Goal: Information Seeking & Learning: Find specific page/section

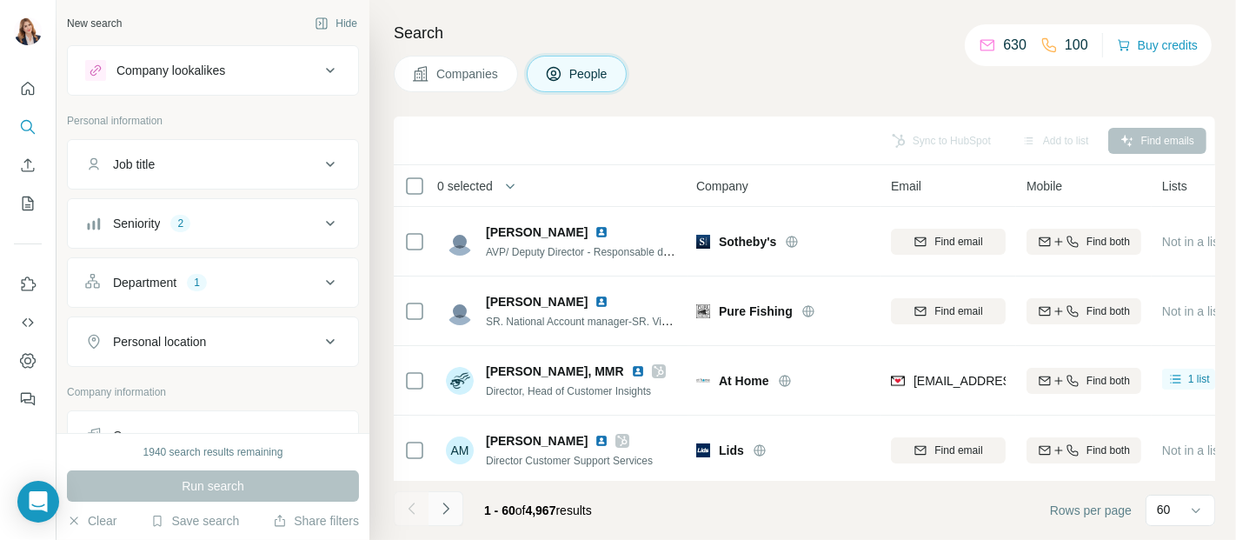
click at [441, 510] on icon "Navigate to next page" at bounding box center [445, 508] width 17 height 17
click at [441, 510] on div at bounding box center [446, 508] width 35 height 35
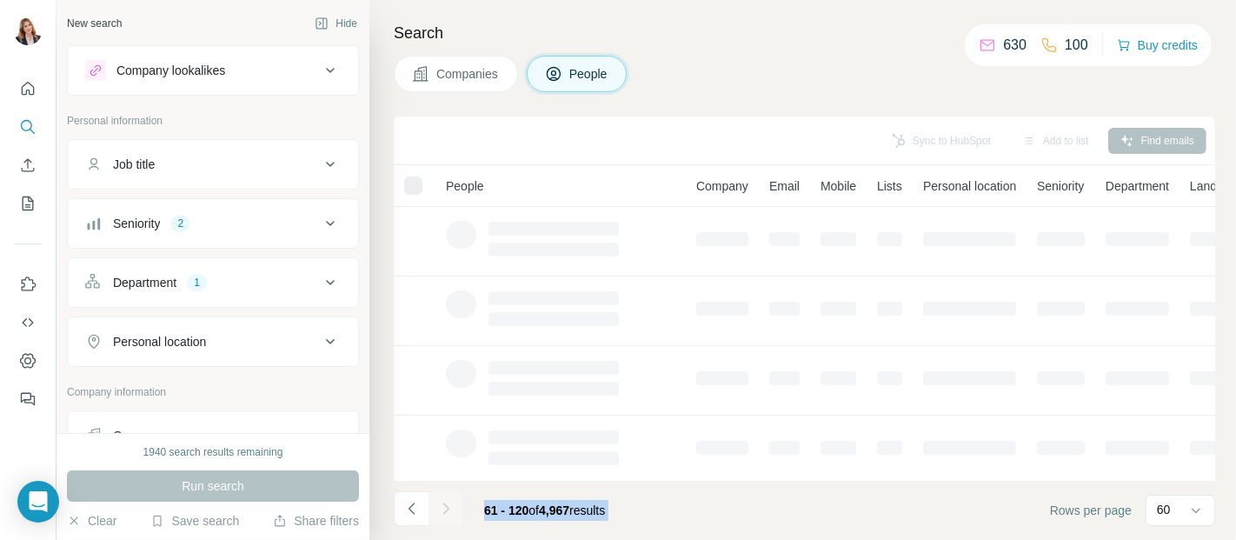
click at [441, 510] on div at bounding box center [446, 508] width 35 height 35
click at [444, 503] on div at bounding box center [446, 508] width 35 height 35
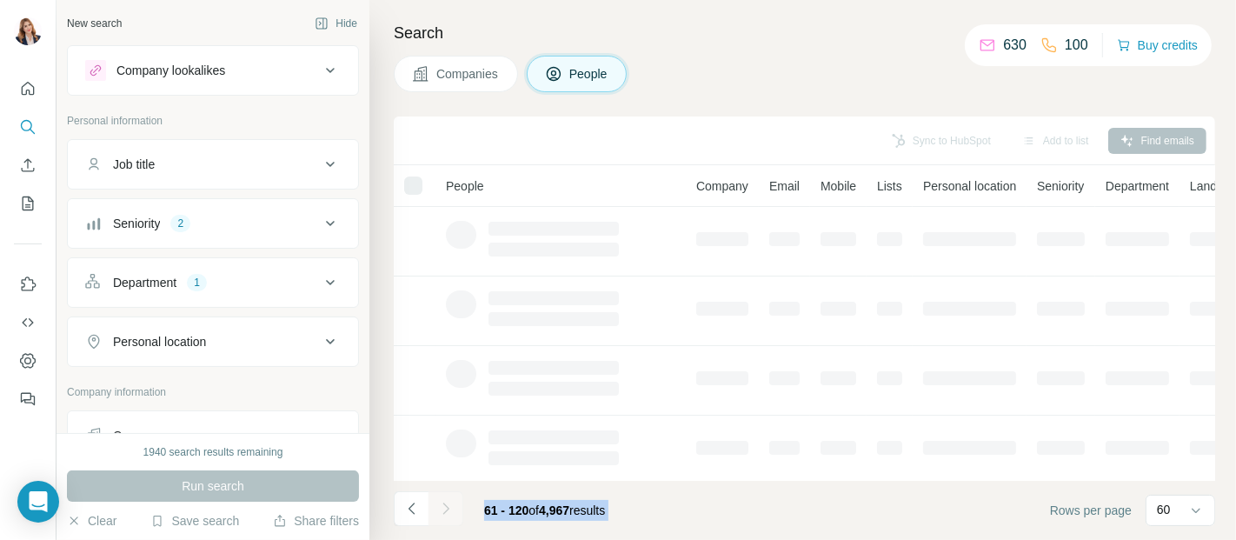
click at [444, 503] on div at bounding box center [446, 508] width 35 height 35
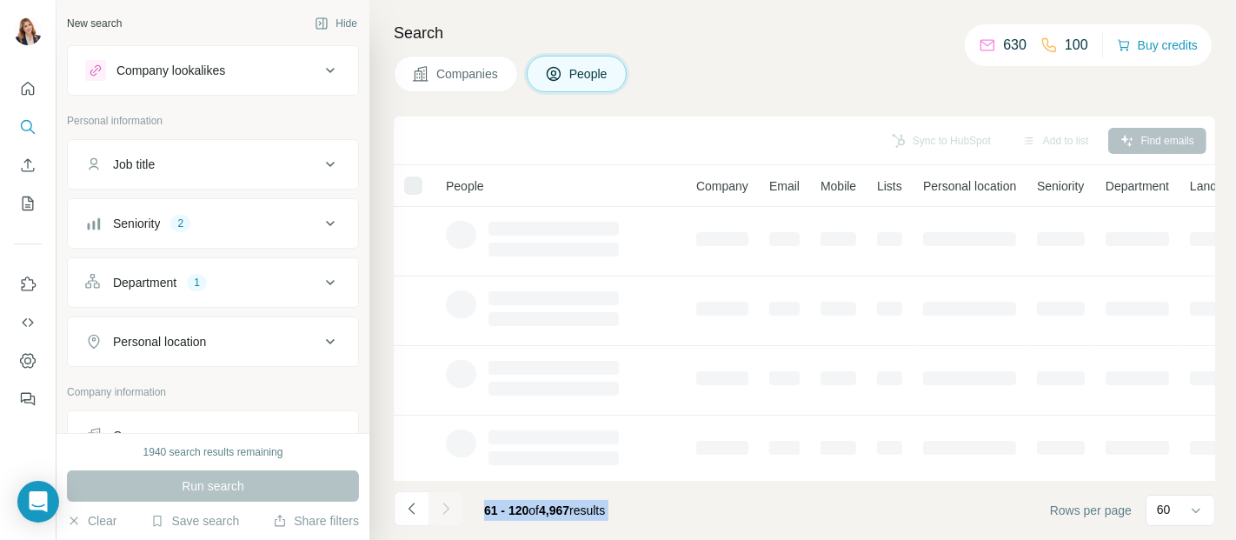
click at [444, 503] on div at bounding box center [446, 508] width 35 height 35
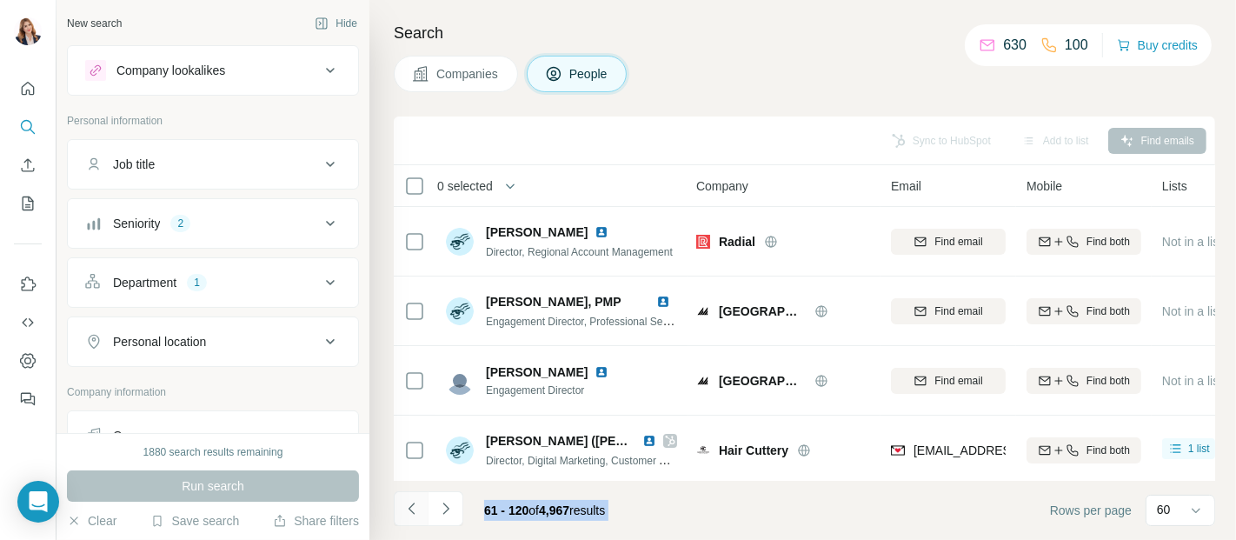
click at [410, 503] on icon "Navigate to previous page" at bounding box center [411, 508] width 17 height 17
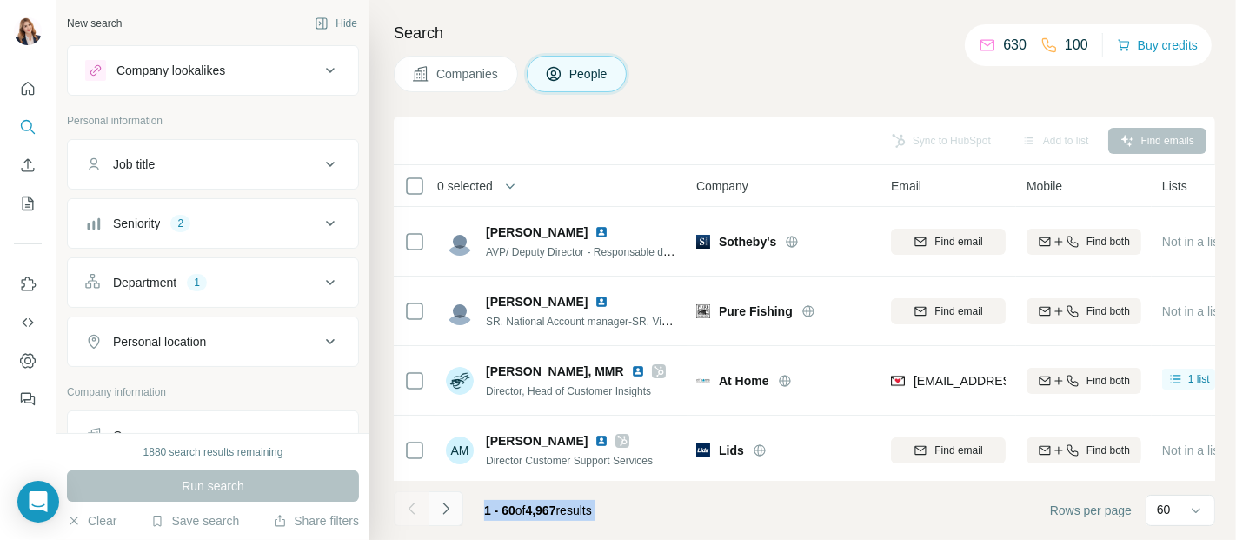
click at [444, 506] on icon "Navigate to next page" at bounding box center [445, 508] width 17 height 17
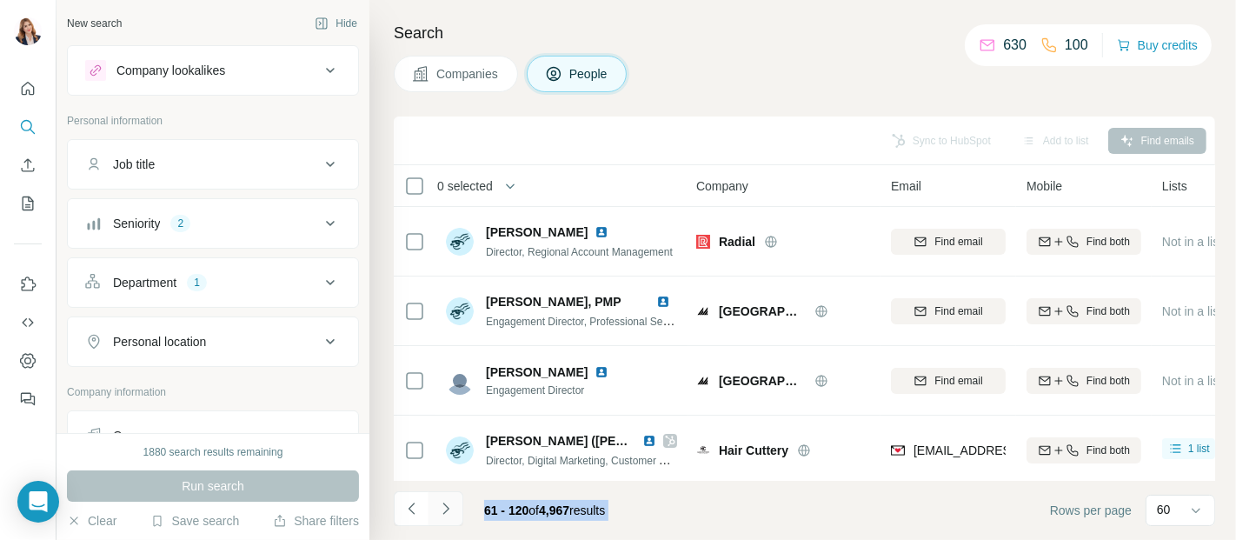
click at [444, 506] on icon "Navigate to next page" at bounding box center [445, 508] width 17 height 17
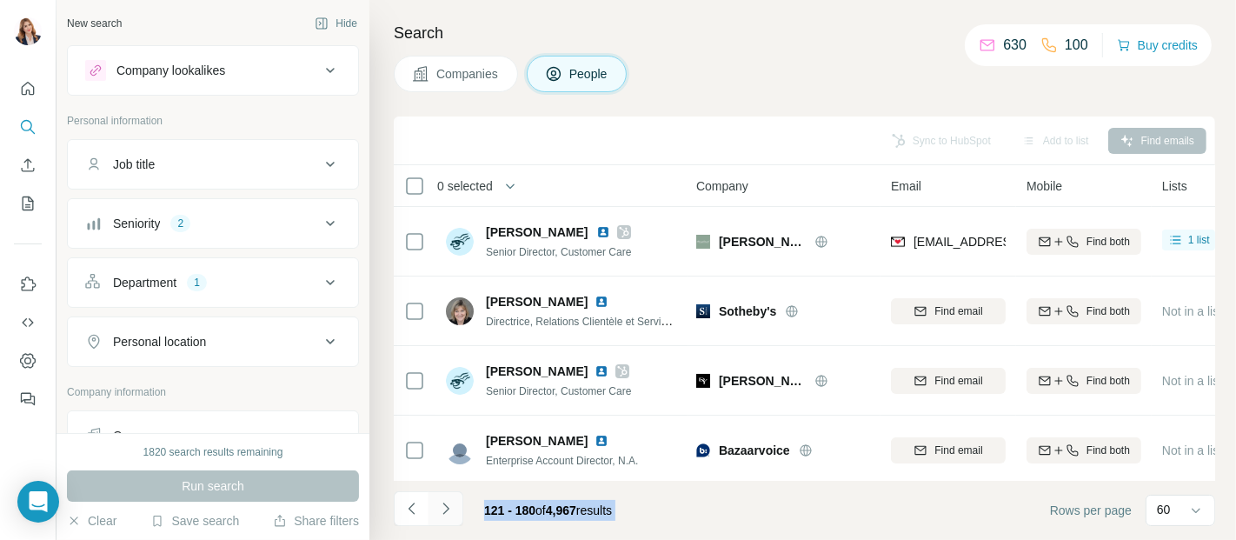
click at [444, 506] on icon "Navigate to next page" at bounding box center [445, 508] width 17 height 17
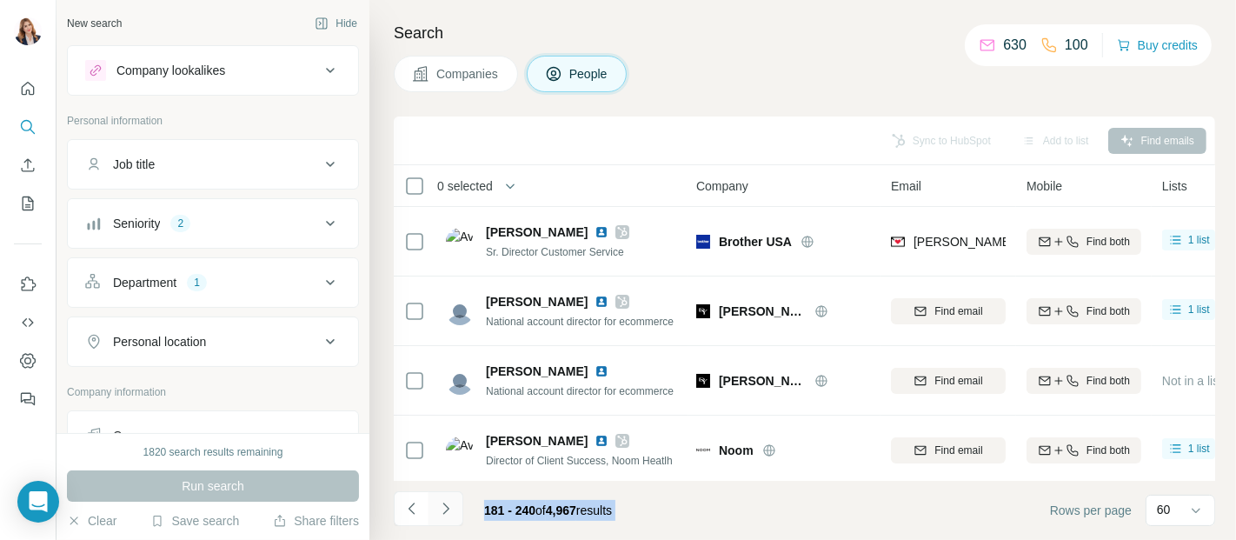
click at [444, 510] on icon "Navigate to next page" at bounding box center [445, 508] width 17 height 17
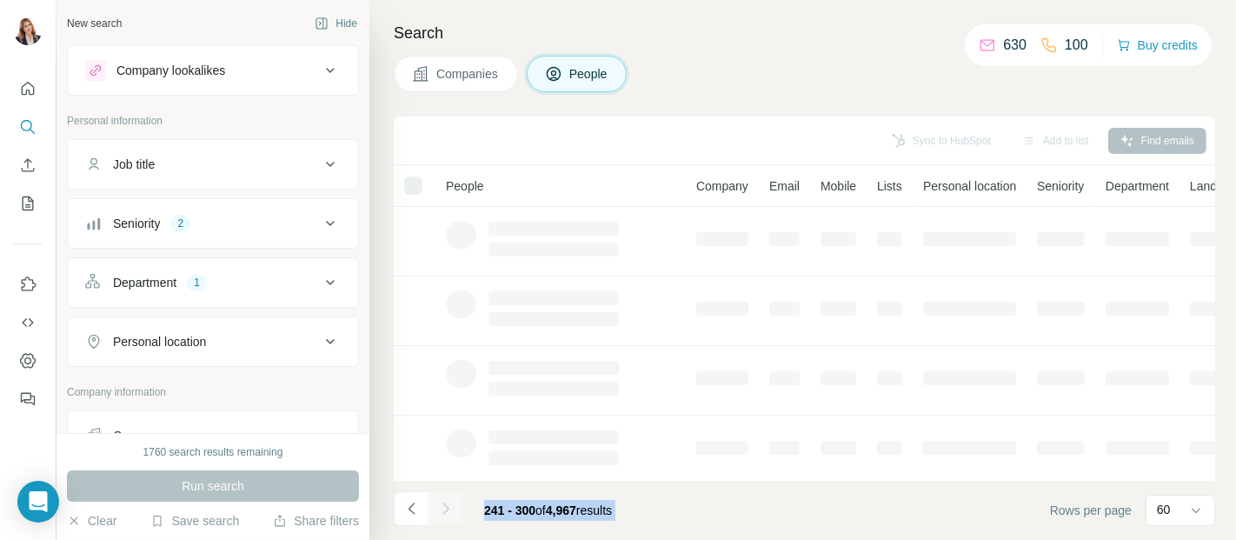
click at [444, 510] on div at bounding box center [446, 508] width 35 height 35
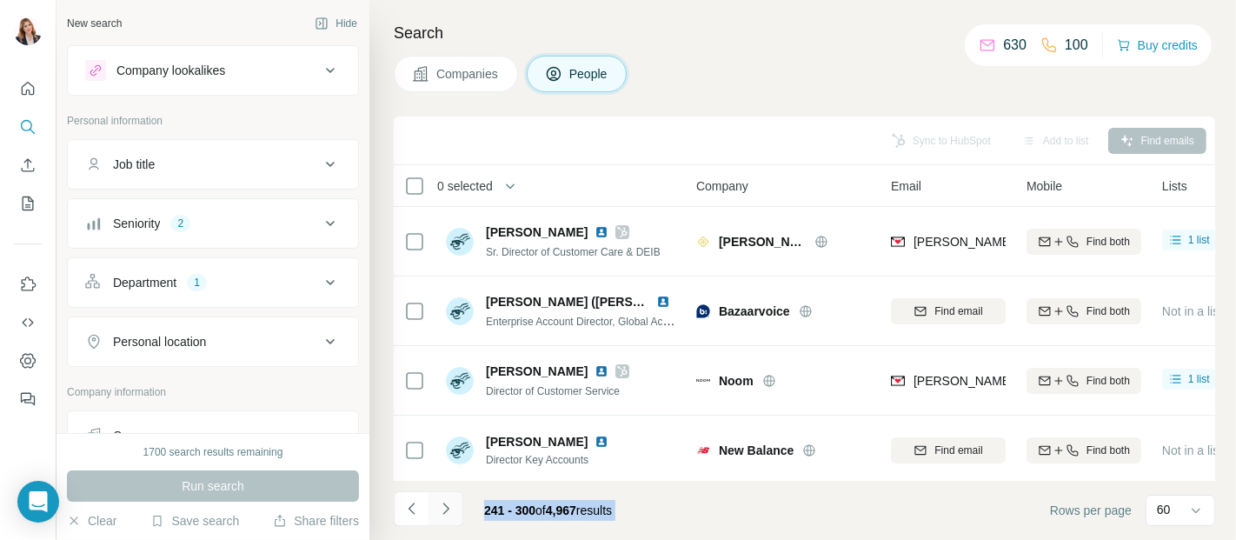
click at [445, 506] on icon "Navigate to next page" at bounding box center [446, 508] width 6 height 11
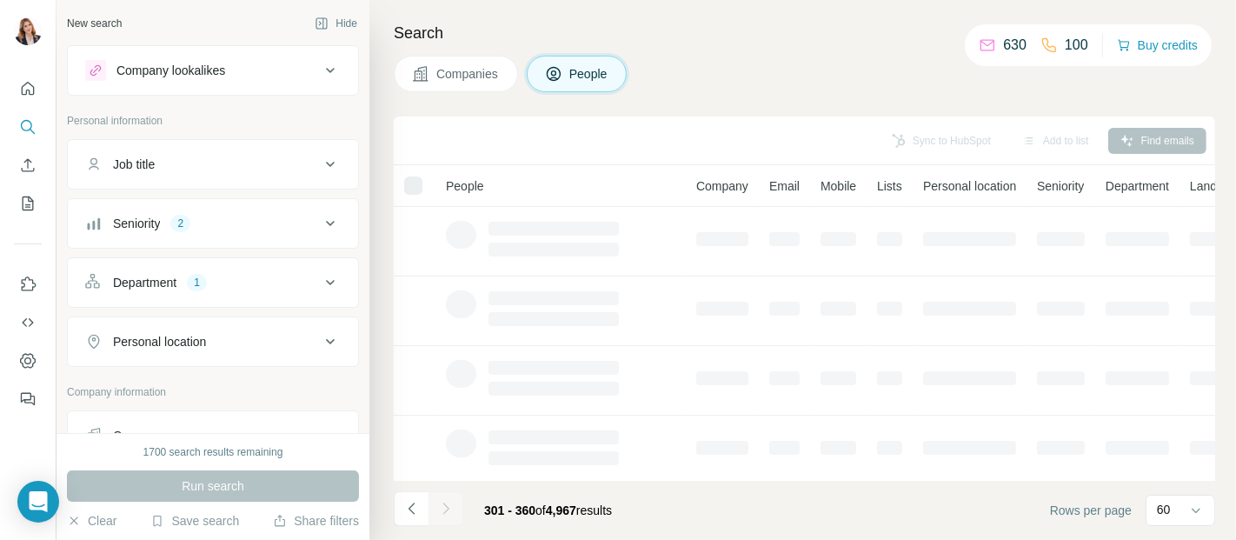
click at [445, 506] on div at bounding box center [446, 508] width 35 height 35
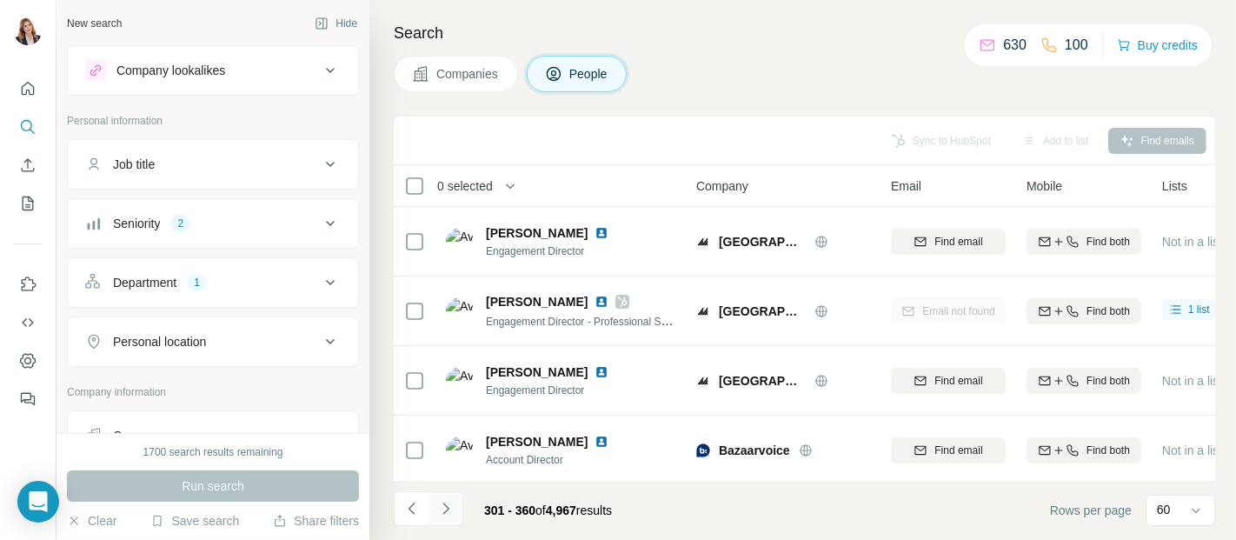
click at [445, 506] on icon "Navigate to next page" at bounding box center [446, 508] width 6 height 11
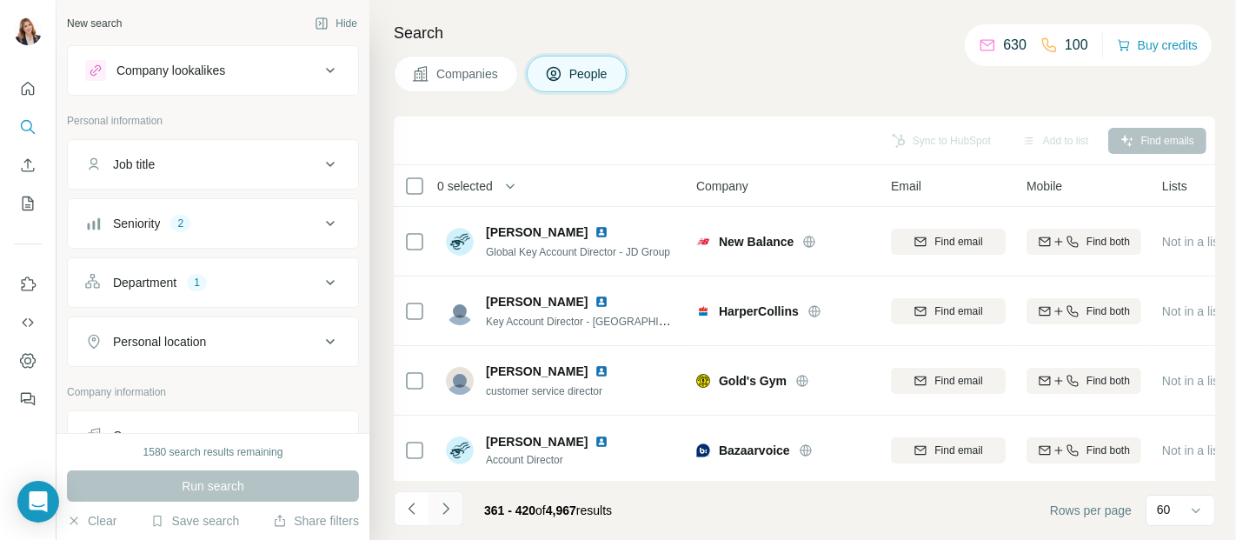
click at [445, 506] on icon "Navigate to next page" at bounding box center [446, 508] width 6 height 11
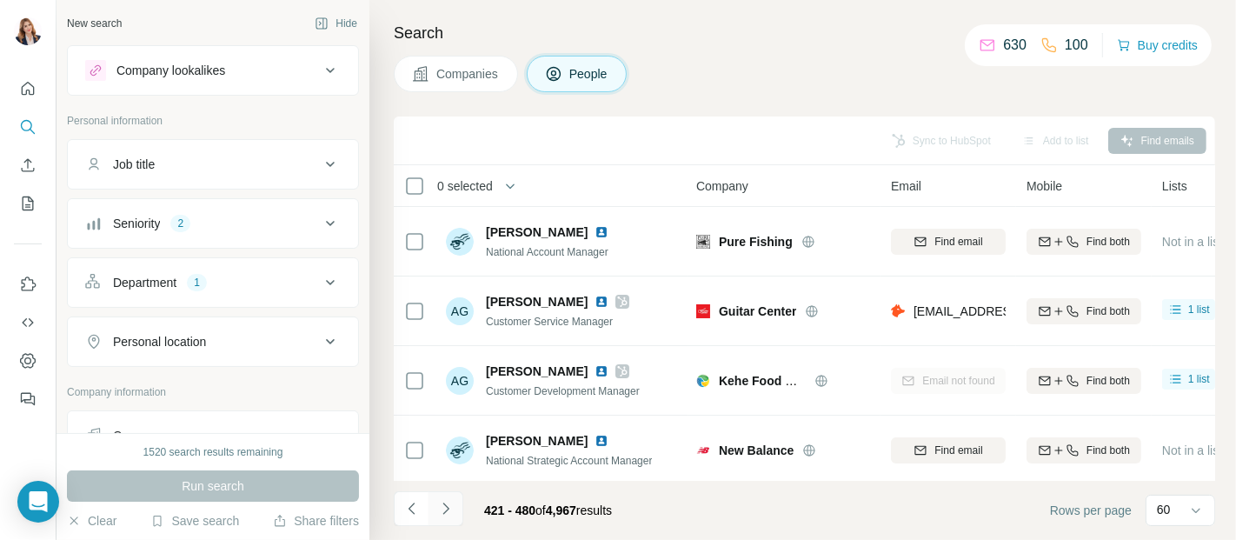
click at [446, 506] on icon "Navigate to next page" at bounding box center [446, 508] width 6 height 11
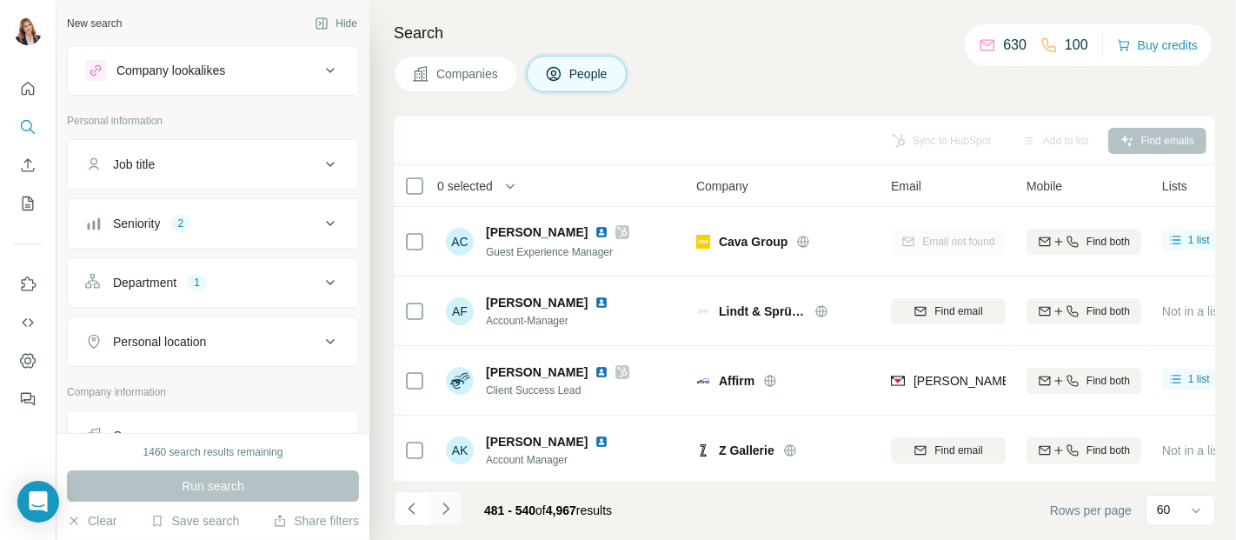
click at [444, 504] on icon "Navigate to next page" at bounding box center [446, 508] width 6 height 11
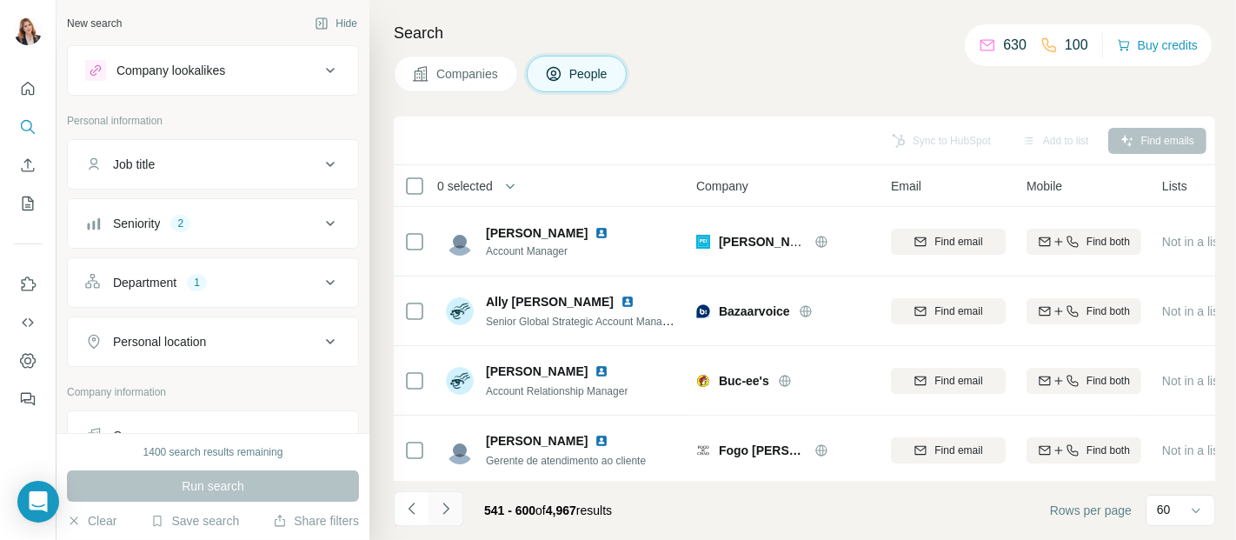
click at [444, 504] on icon "Navigate to next page" at bounding box center [446, 508] width 6 height 11
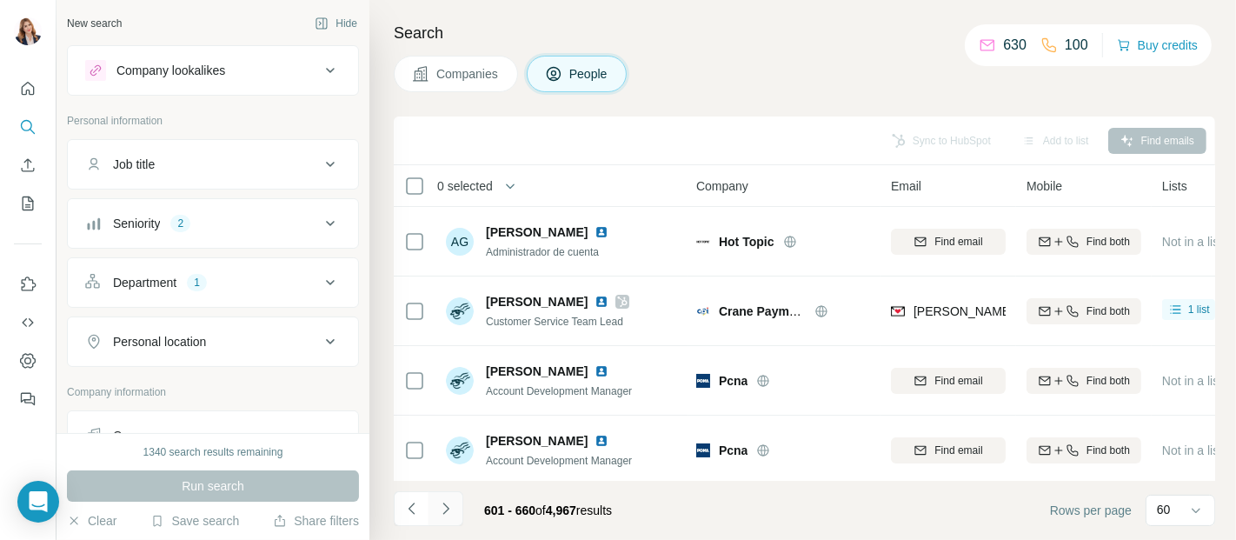
click at [444, 504] on icon "Navigate to next page" at bounding box center [446, 508] width 6 height 11
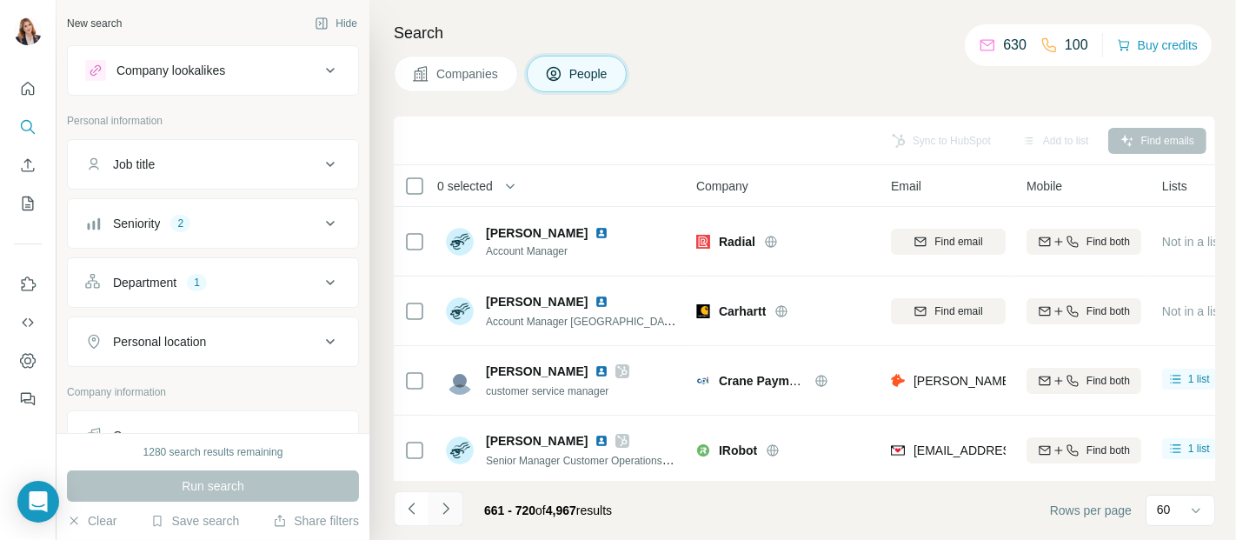
click at [443, 509] on icon "Navigate to next page" at bounding box center [445, 508] width 17 height 17
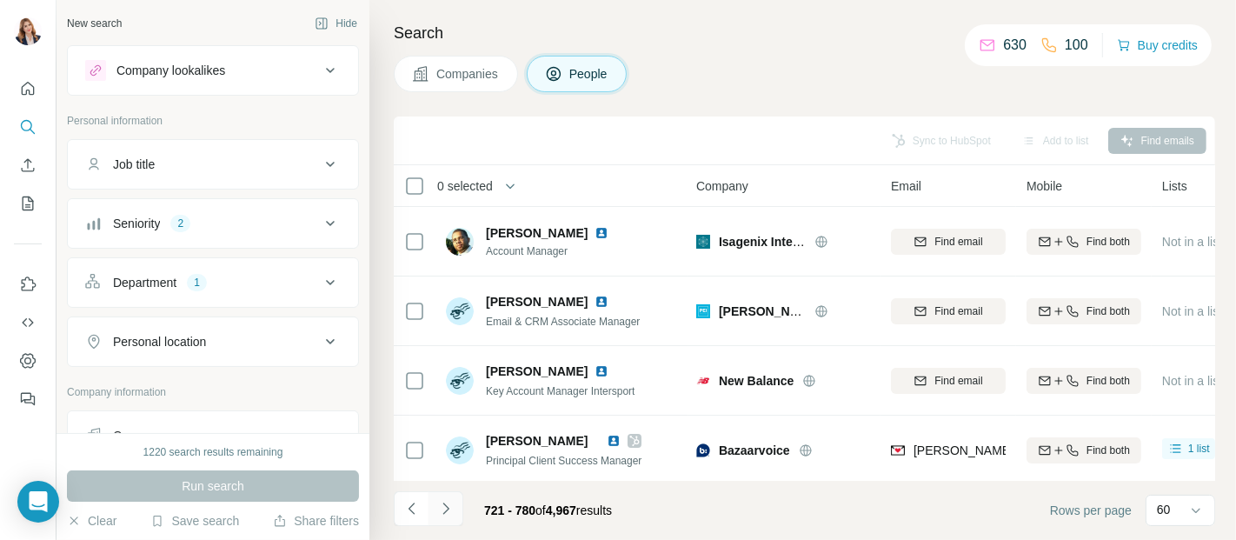
click at [443, 509] on icon "Navigate to next page" at bounding box center [445, 508] width 17 height 17
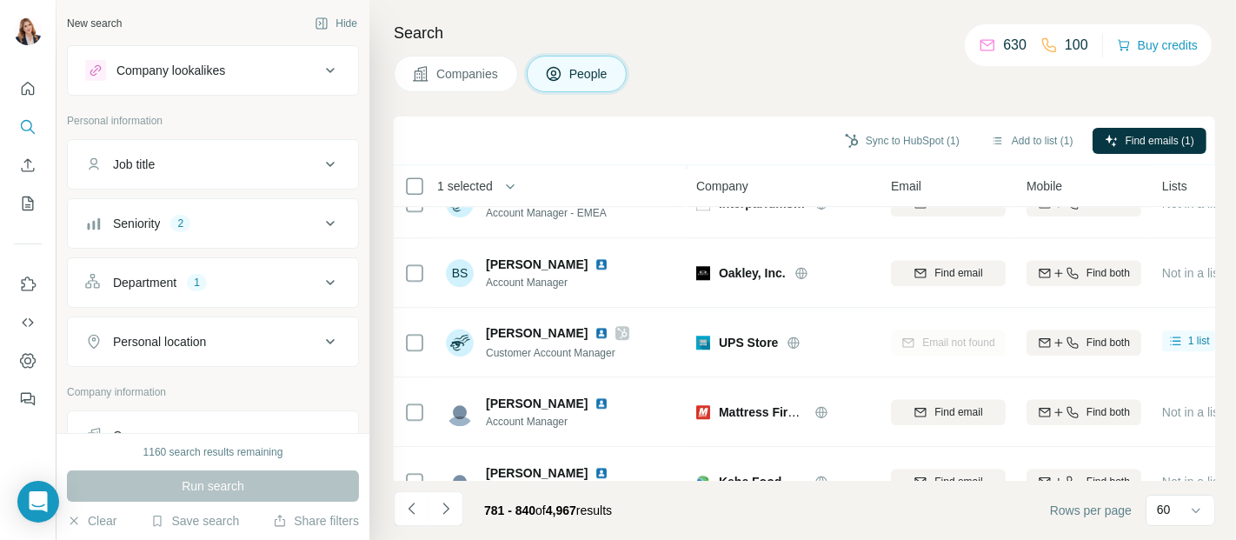
scroll to position [3909, 0]
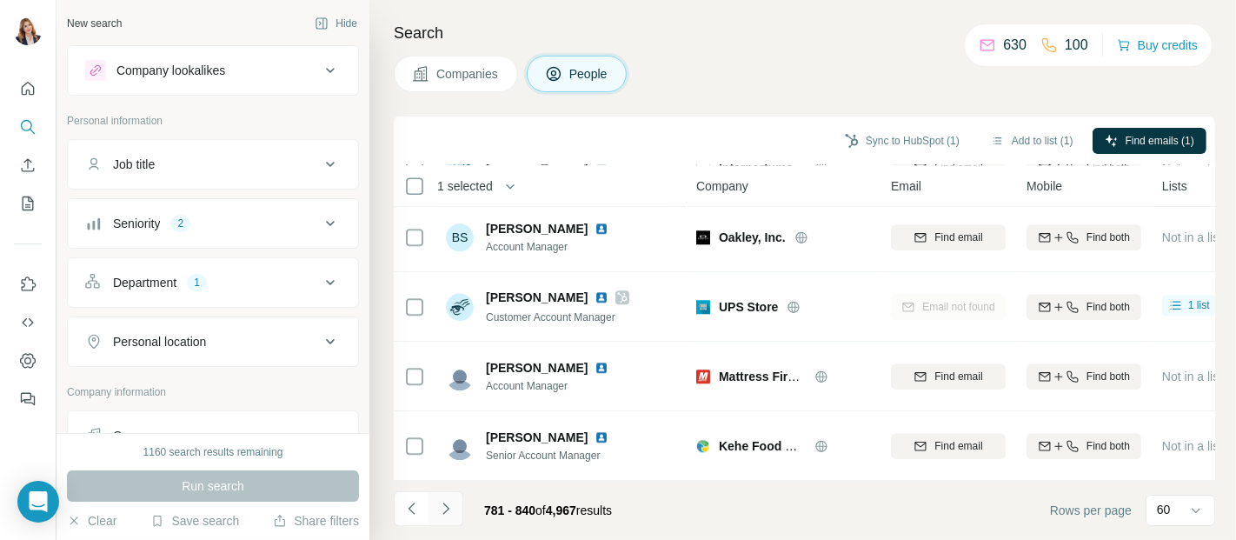
click at [443, 506] on icon "Navigate to next page" at bounding box center [445, 508] width 17 height 17
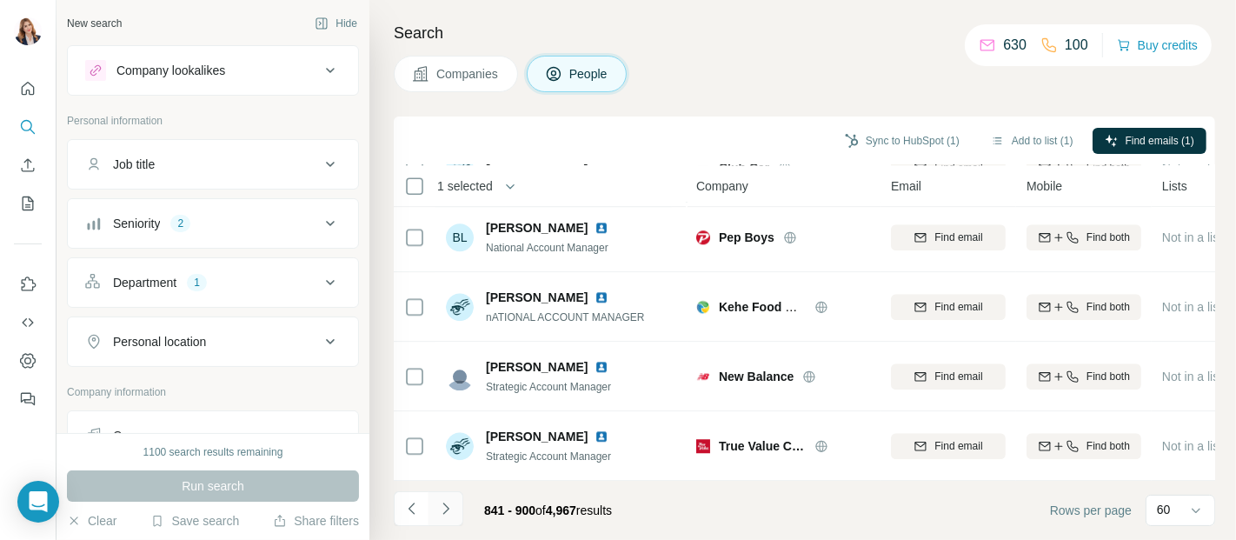
click at [444, 502] on icon "Navigate to next page" at bounding box center [445, 508] width 17 height 17
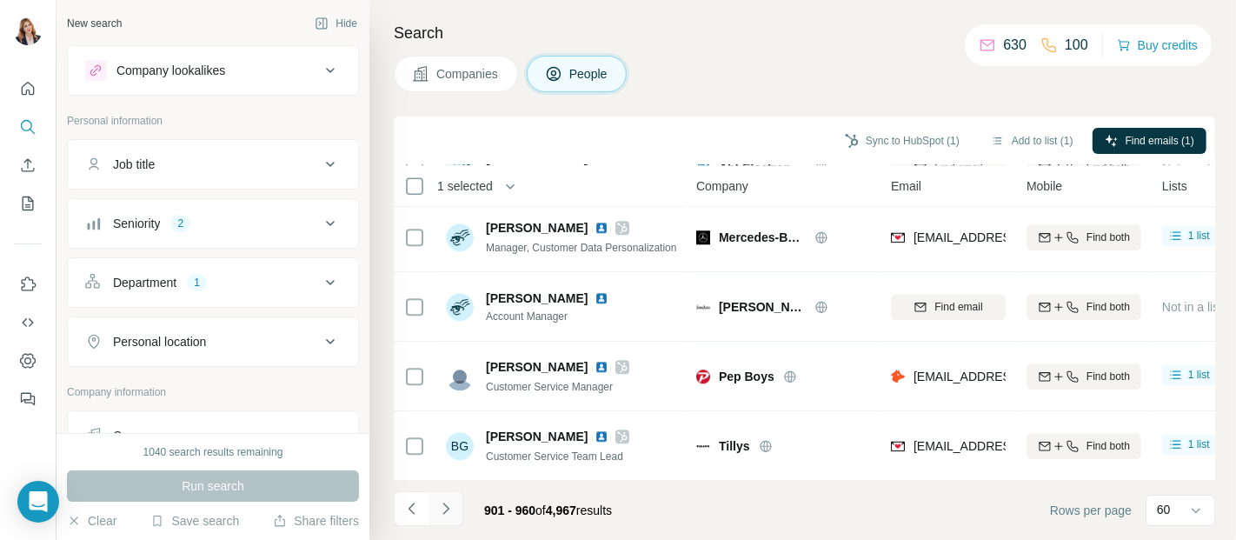
click at [445, 500] on icon "Navigate to next page" at bounding box center [445, 508] width 17 height 17
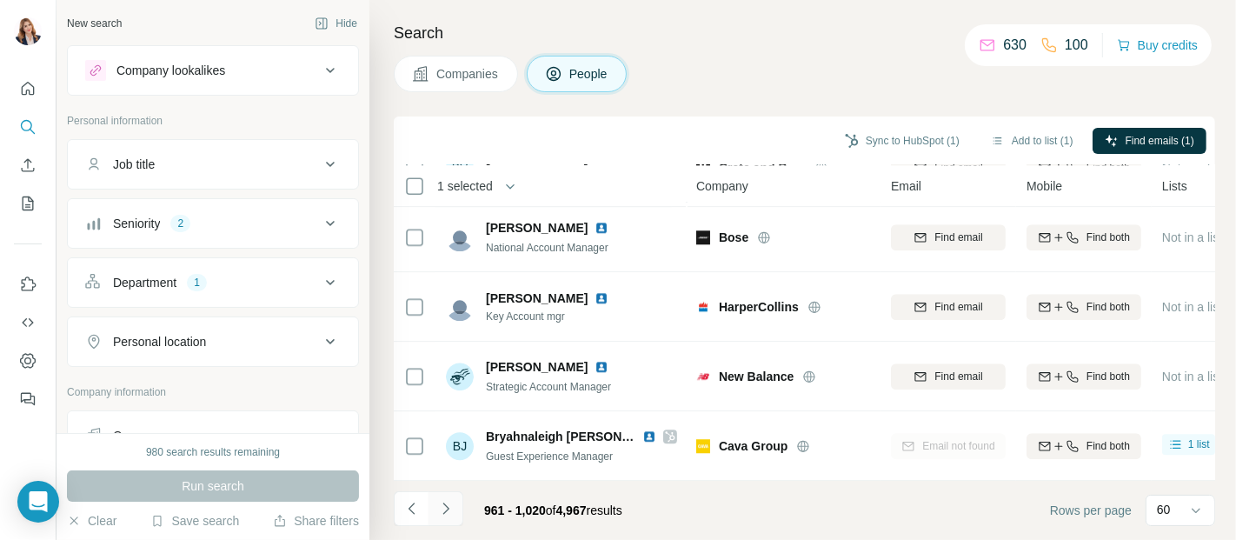
click at [438, 506] on icon "Navigate to next page" at bounding box center [445, 508] width 17 height 17
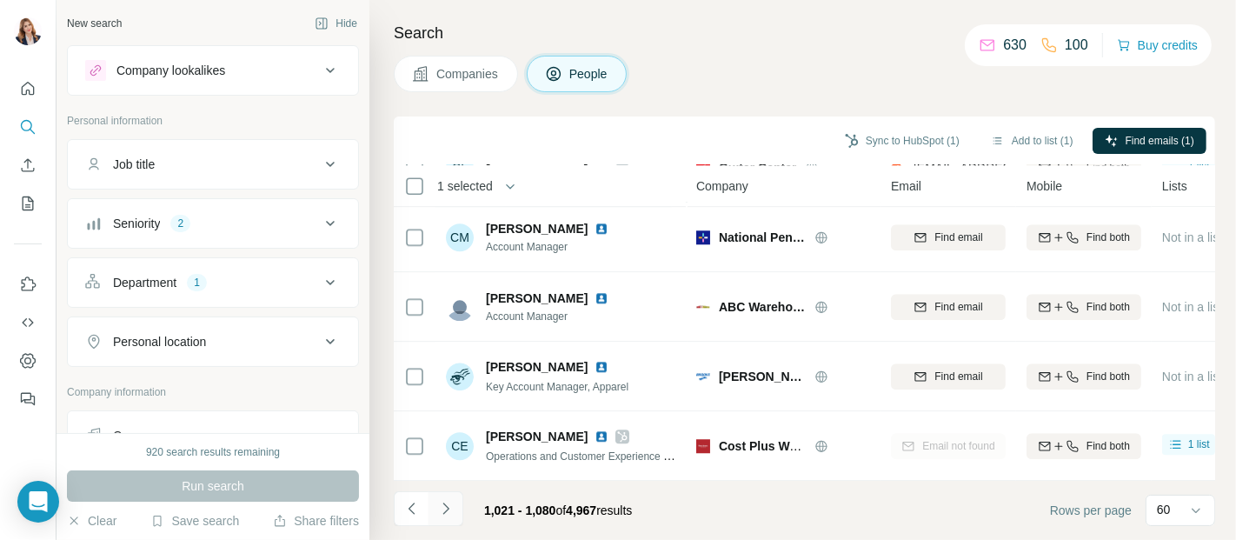
click at [439, 503] on icon "Navigate to next page" at bounding box center [445, 508] width 17 height 17
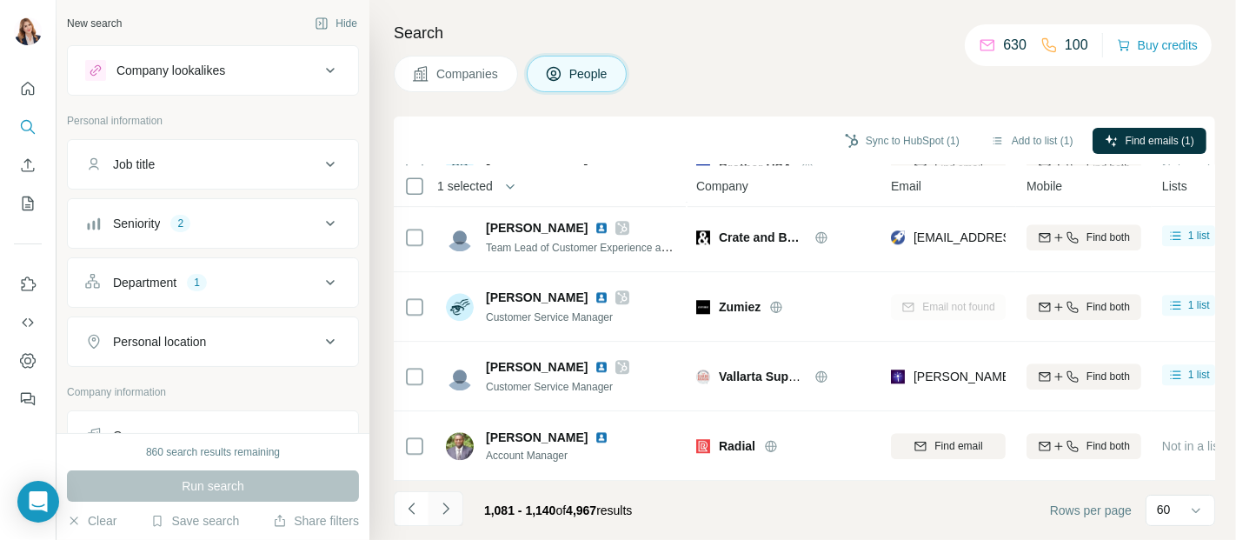
click at [443, 501] on icon "Navigate to next page" at bounding box center [445, 508] width 17 height 17
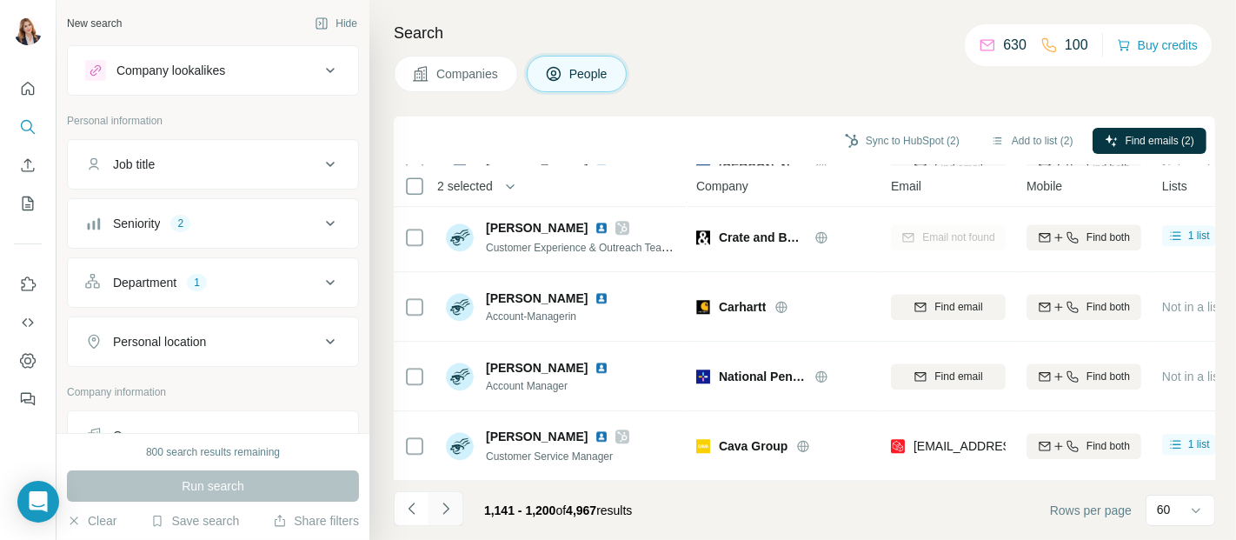
click at [443, 503] on icon "Navigate to next page" at bounding box center [445, 508] width 17 height 17
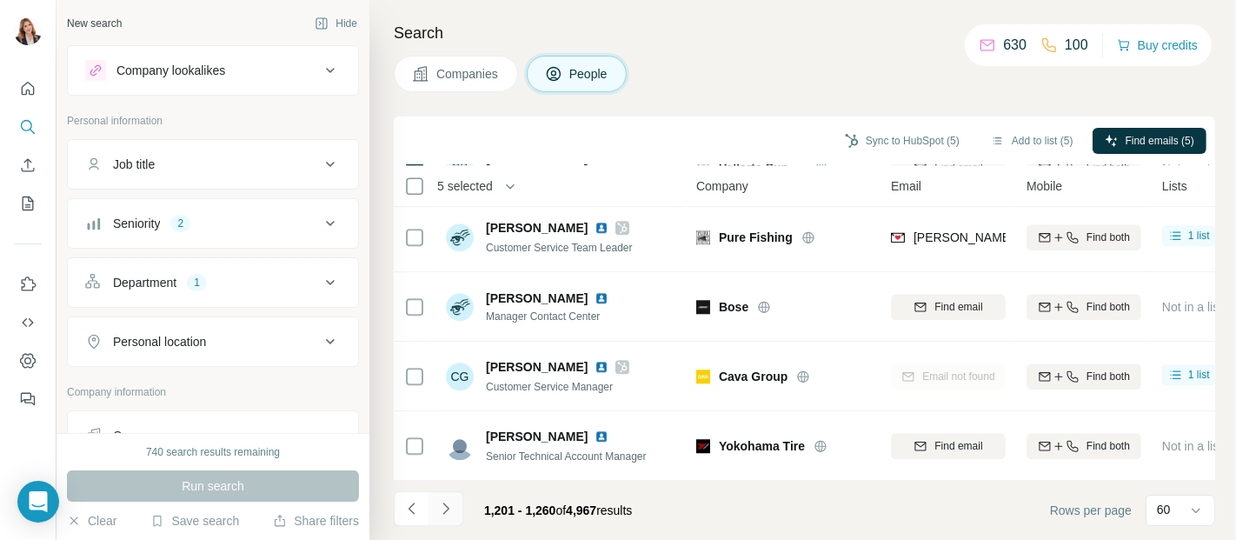
click at [445, 502] on icon "Navigate to next page" at bounding box center [445, 508] width 17 height 17
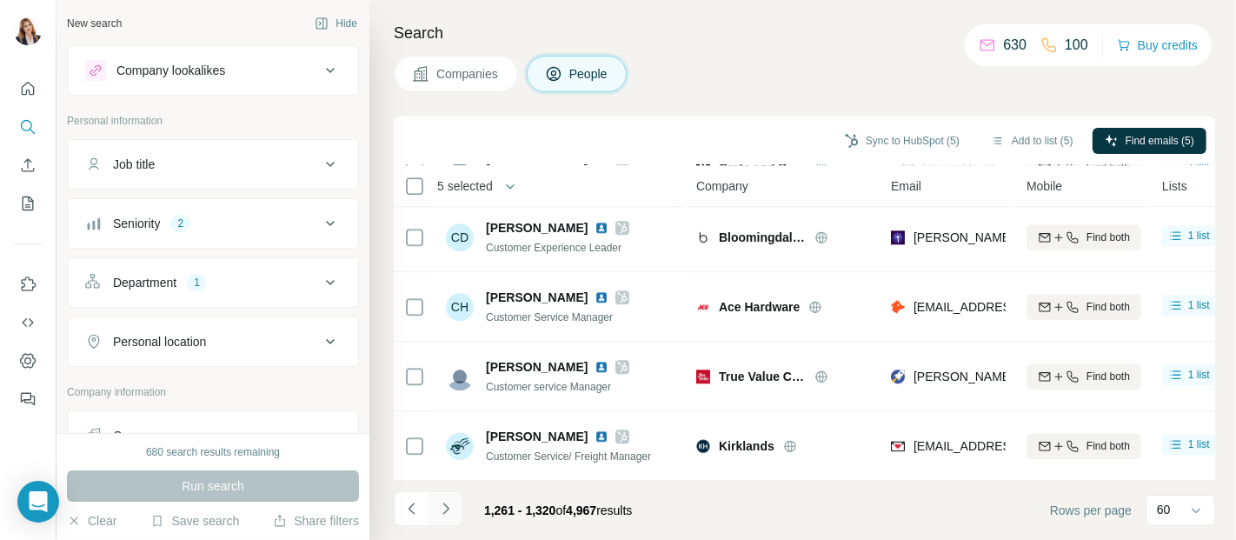
click at [445, 507] on icon "Navigate to next page" at bounding box center [445, 508] width 17 height 17
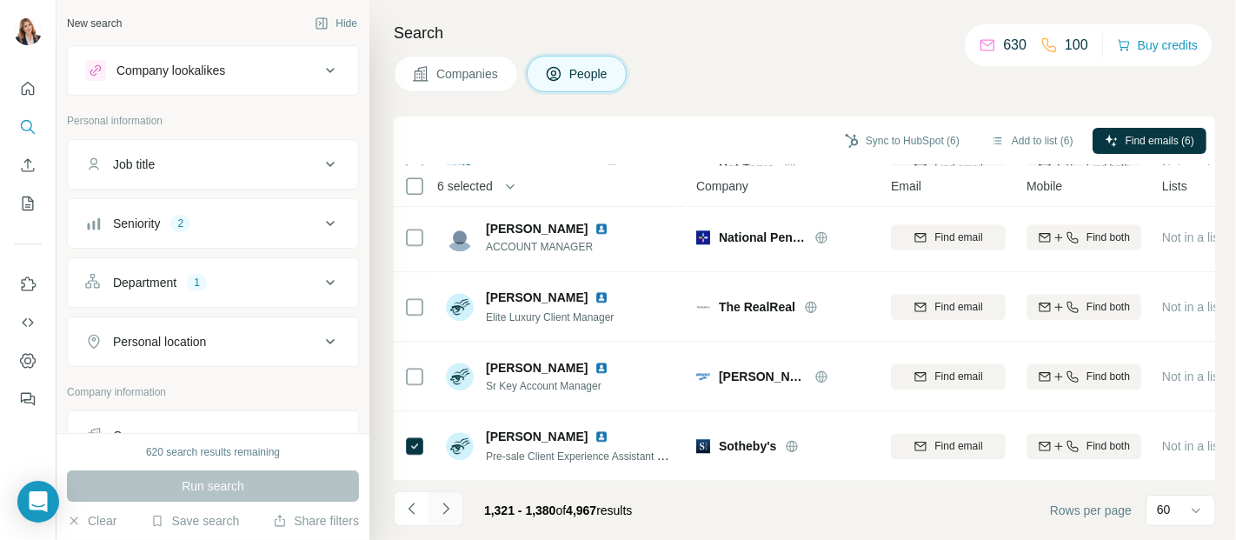
click at [450, 503] on icon "Navigate to next page" at bounding box center [445, 508] width 17 height 17
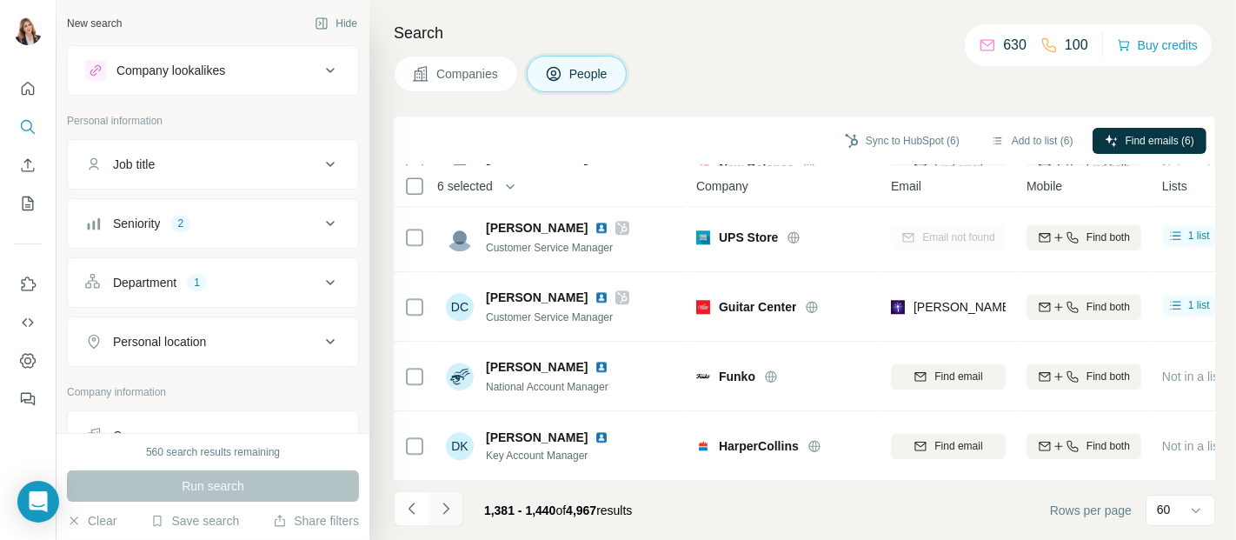
click at [445, 502] on icon "Navigate to next page" at bounding box center [445, 508] width 17 height 17
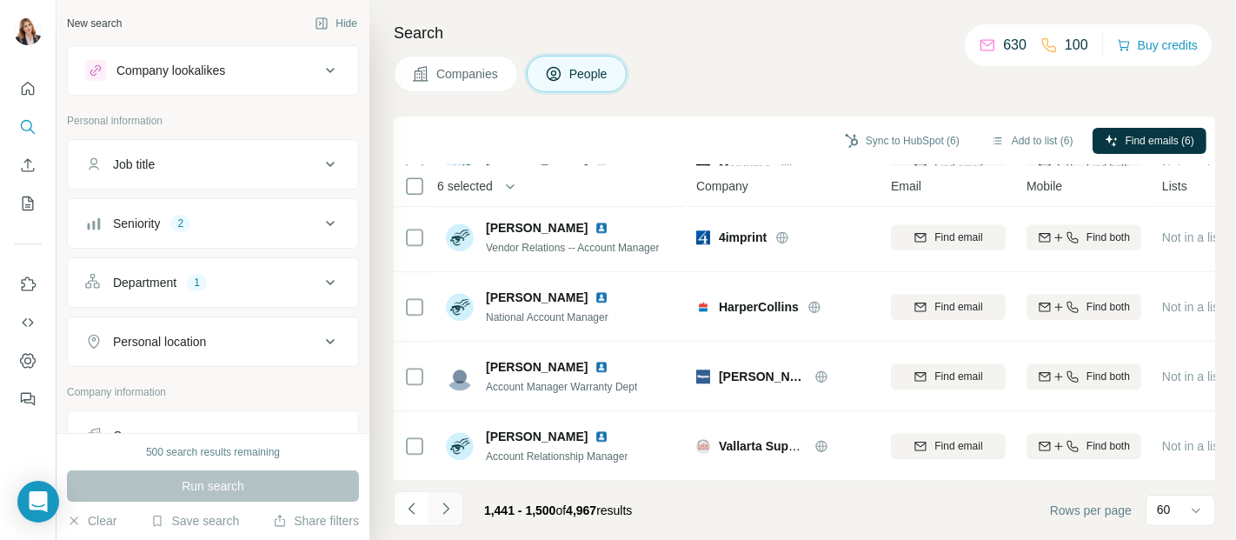
click at [446, 506] on icon "Navigate to next page" at bounding box center [445, 508] width 17 height 17
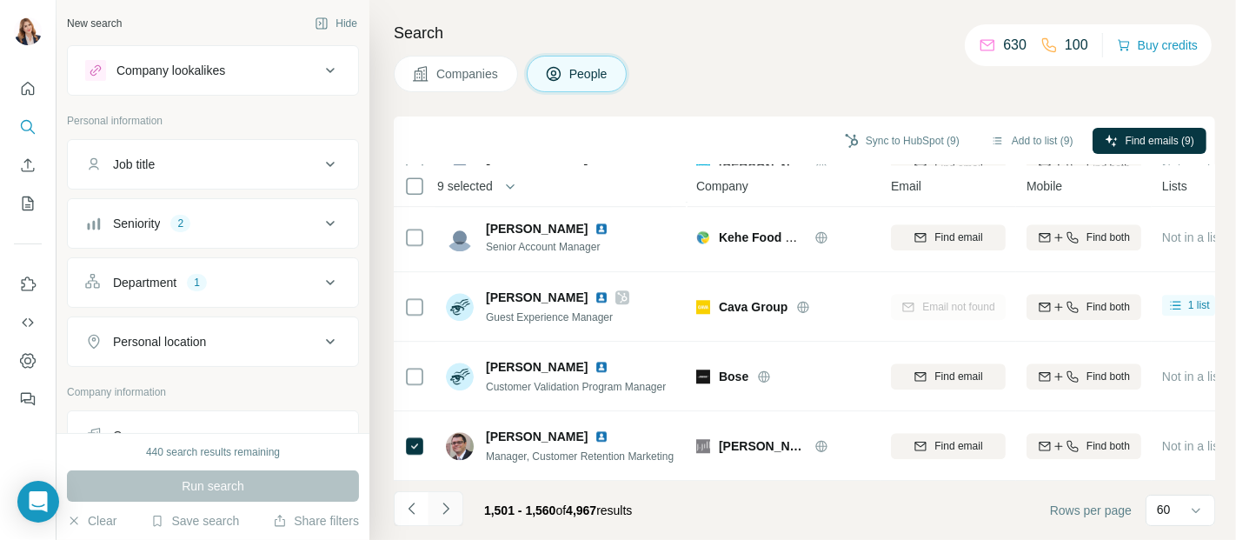
click at [448, 510] on icon "Navigate to next page" at bounding box center [445, 508] width 17 height 17
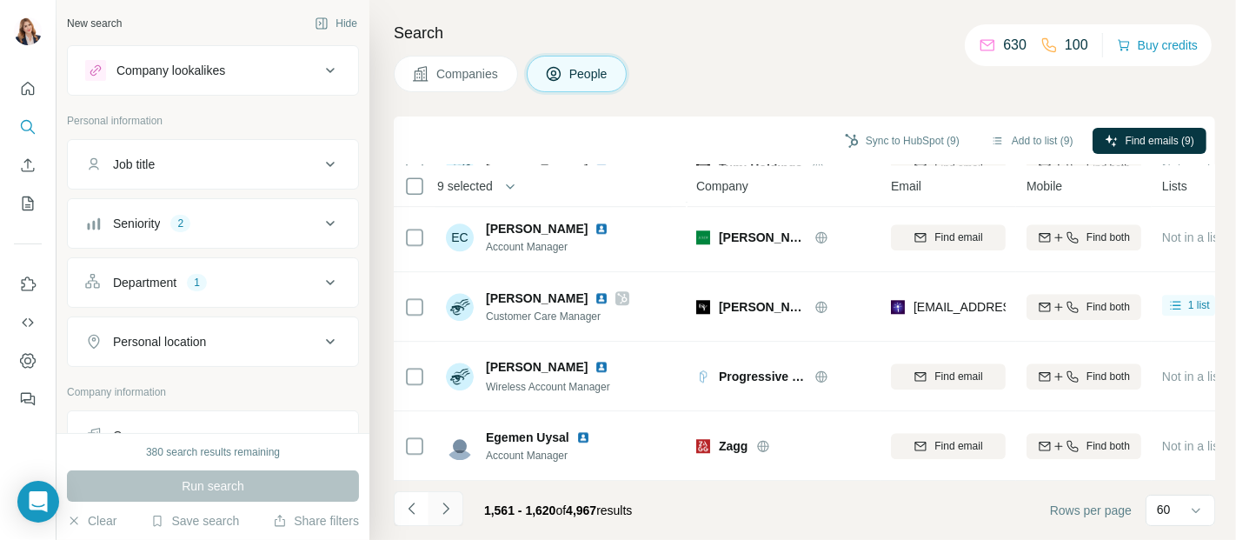
click at [448, 504] on icon "Navigate to next page" at bounding box center [445, 508] width 17 height 17
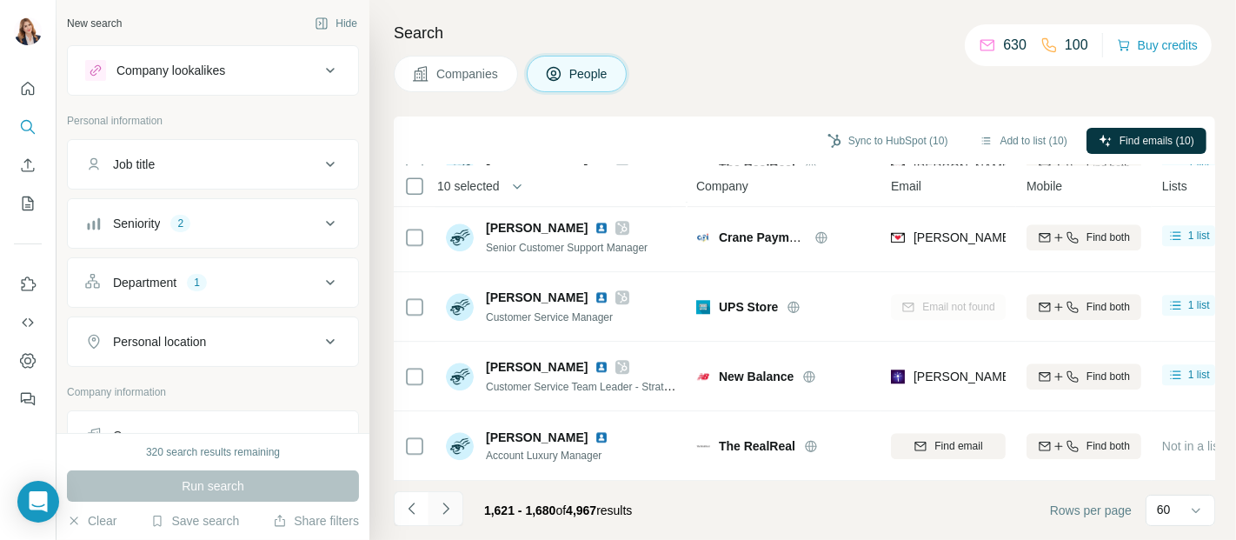
click at [445, 507] on icon "Navigate to next page" at bounding box center [445, 508] width 17 height 17
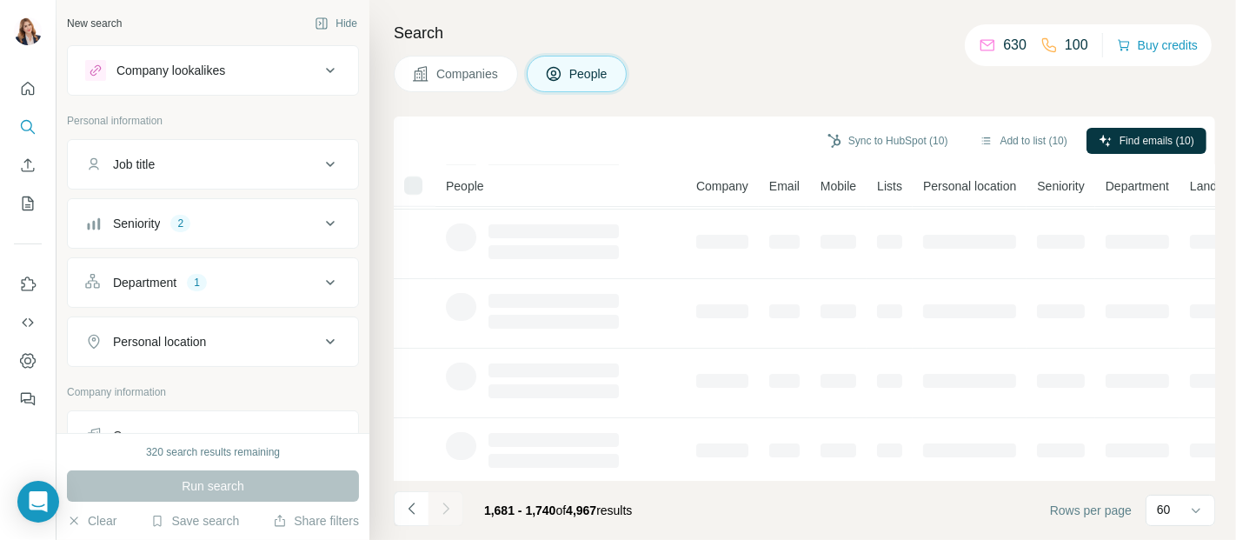
scroll to position [0, 0]
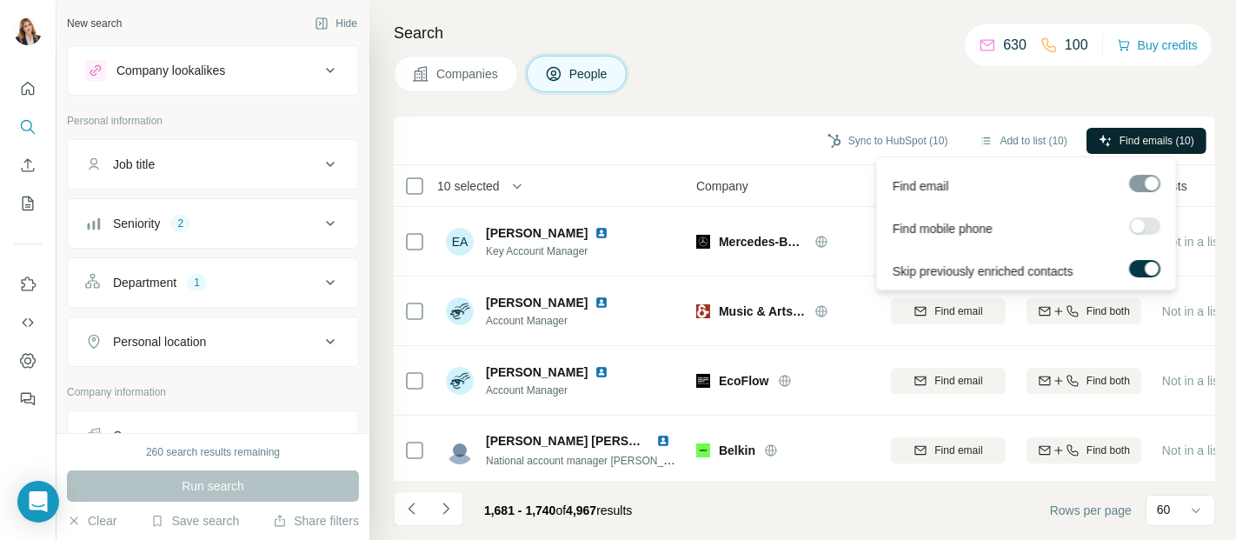
click at [1139, 133] on span "Find emails (10)" at bounding box center [1157, 141] width 75 height 16
